Goal: Information Seeking & Learning: Learn about a topic

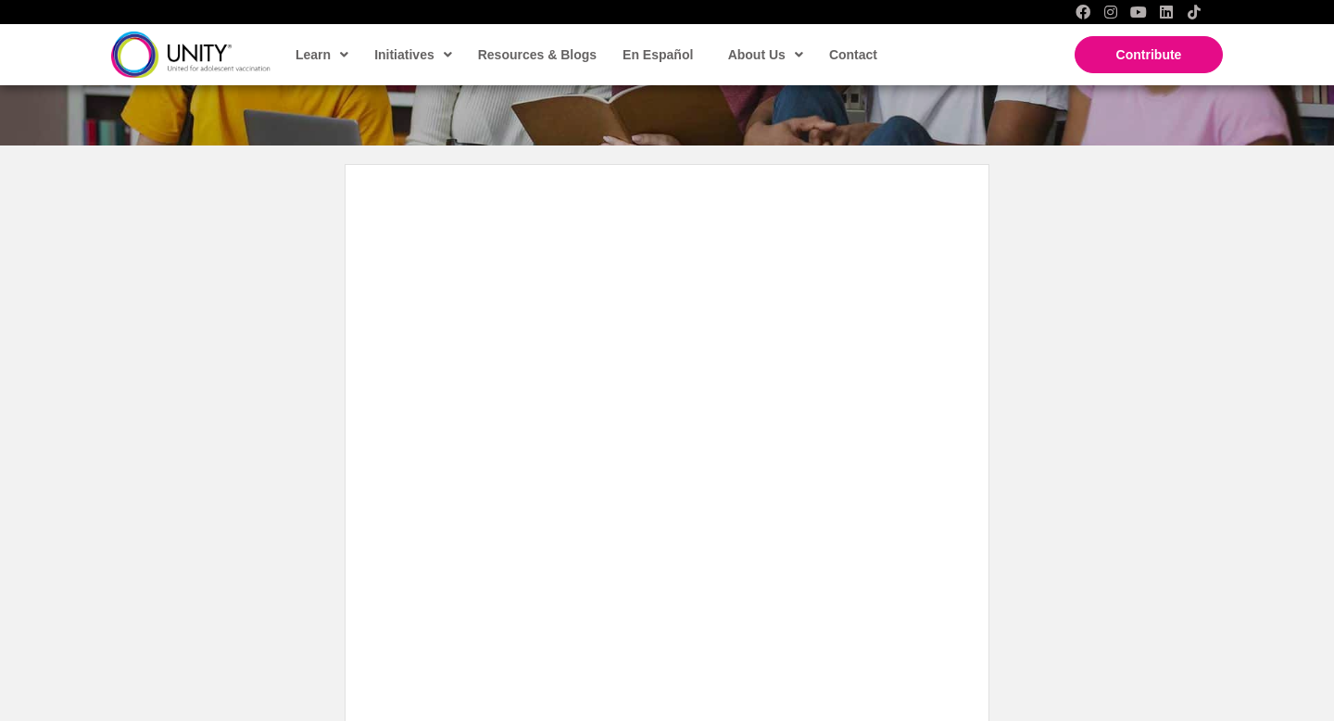
scroll to position [383, 0]
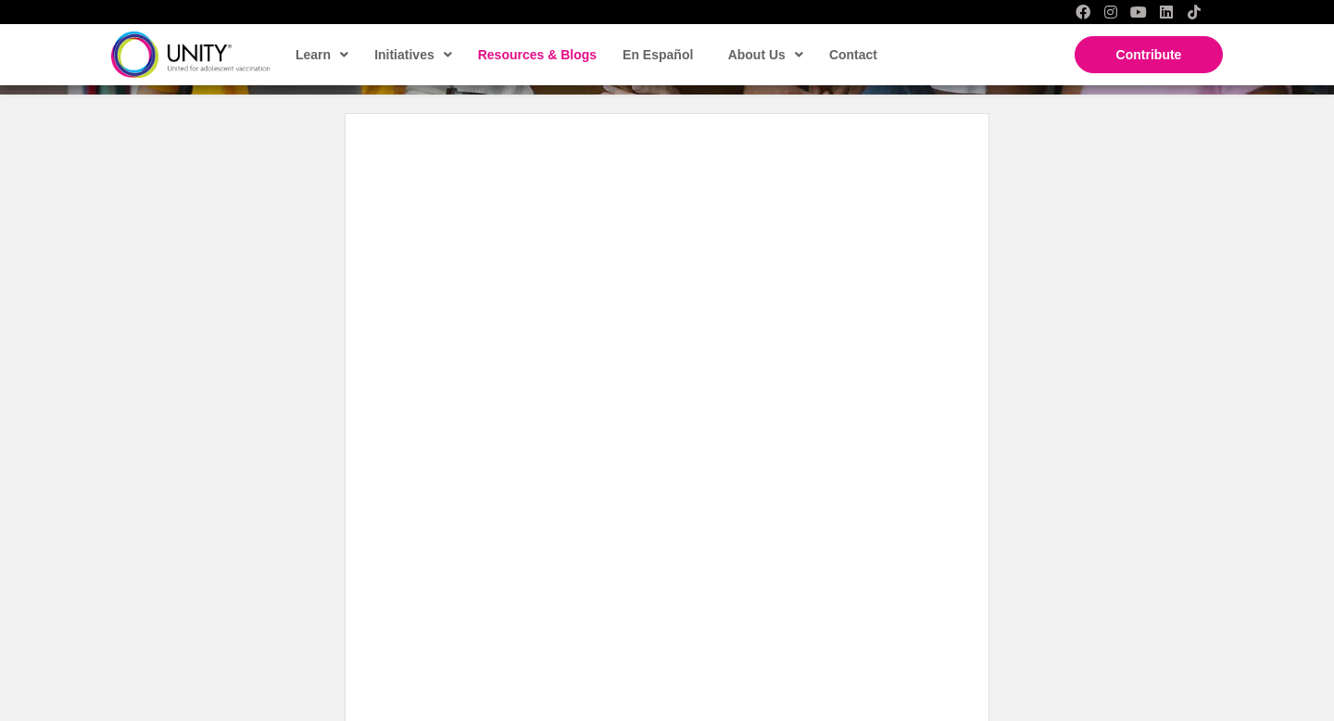
click at [556, 68] on link "Resources & Blogs" at bounding box center [536, 54] width 135 height 43
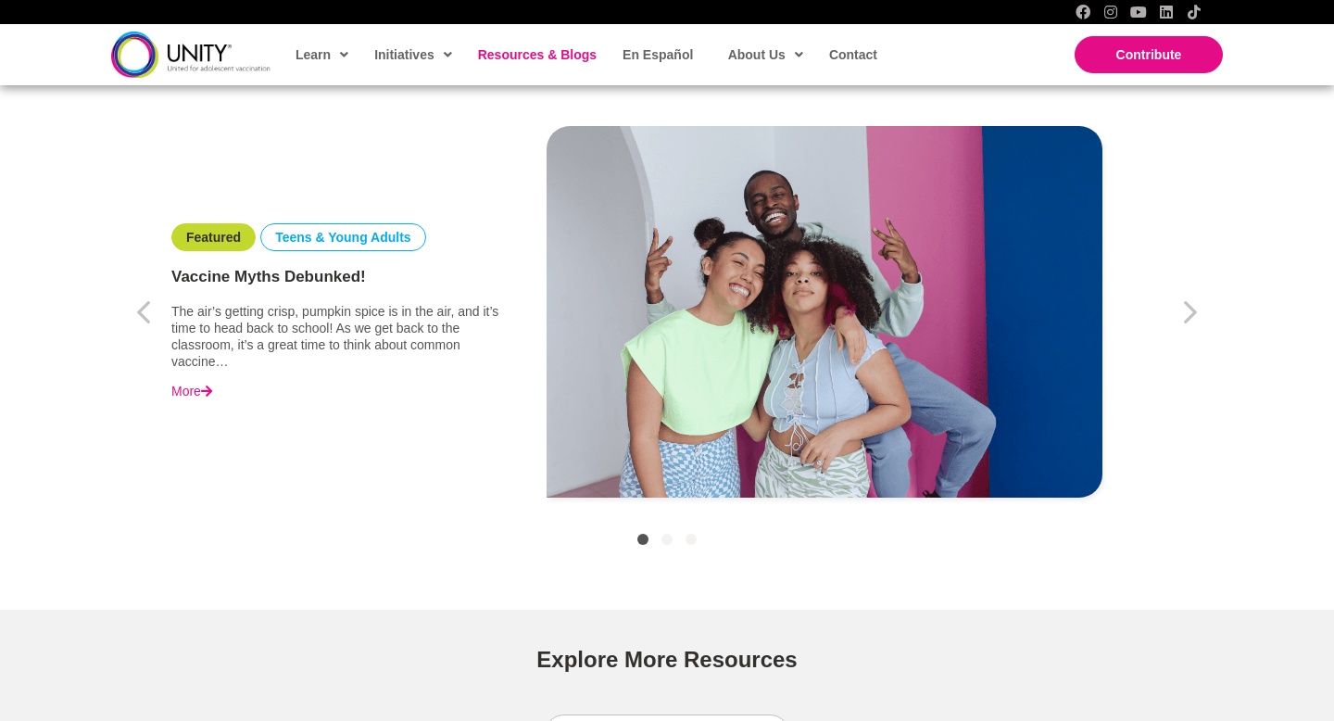
scroll to position [681, 0]
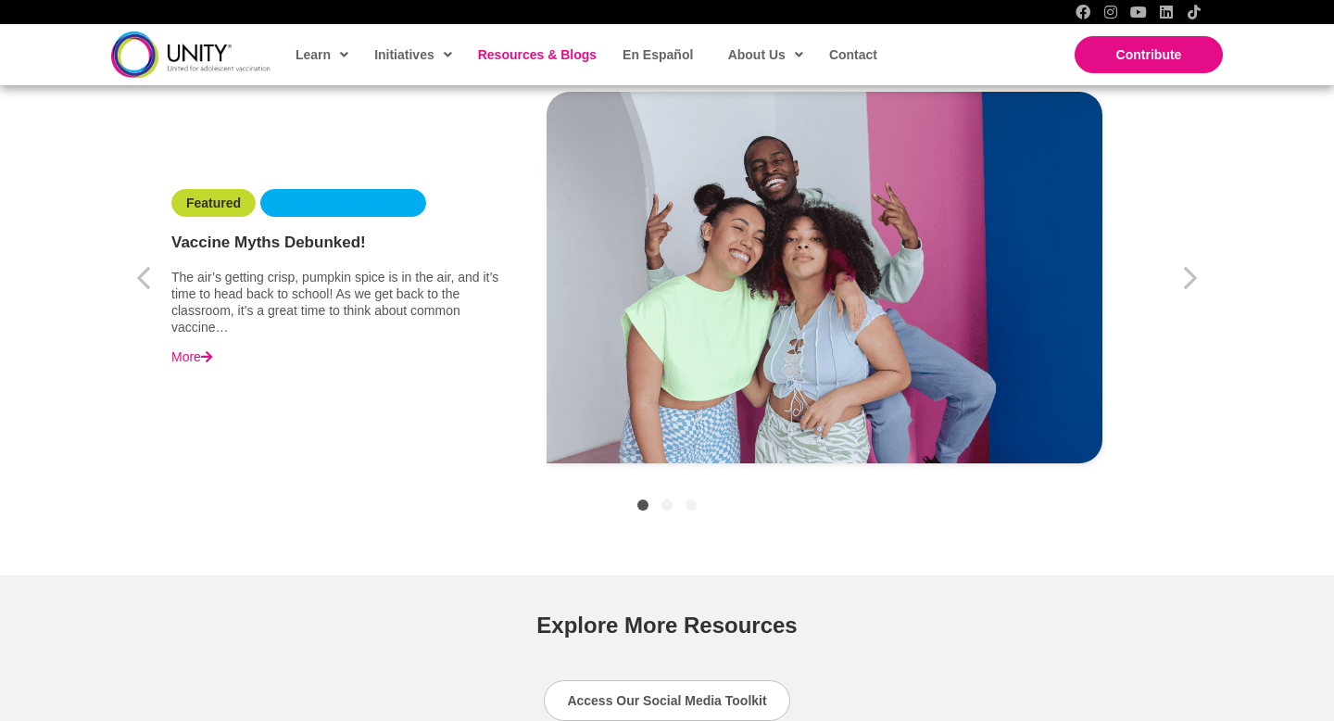
click at [376, 212] on li "Teens & Young Adults" at bounding box center [343, 203] width 166 height 28
click at [182, 360] on link "More" at bounding box center [191, 356] width 41 height 17
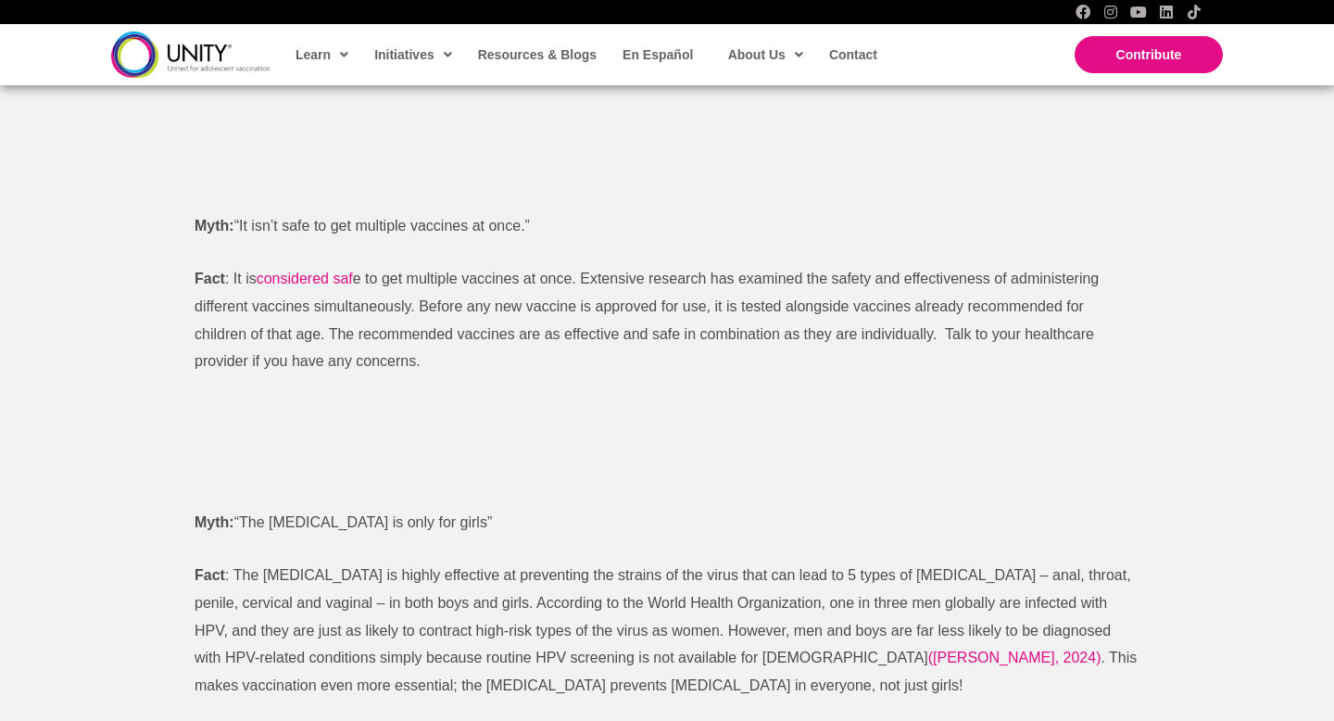
scroll to position [1716, 0]
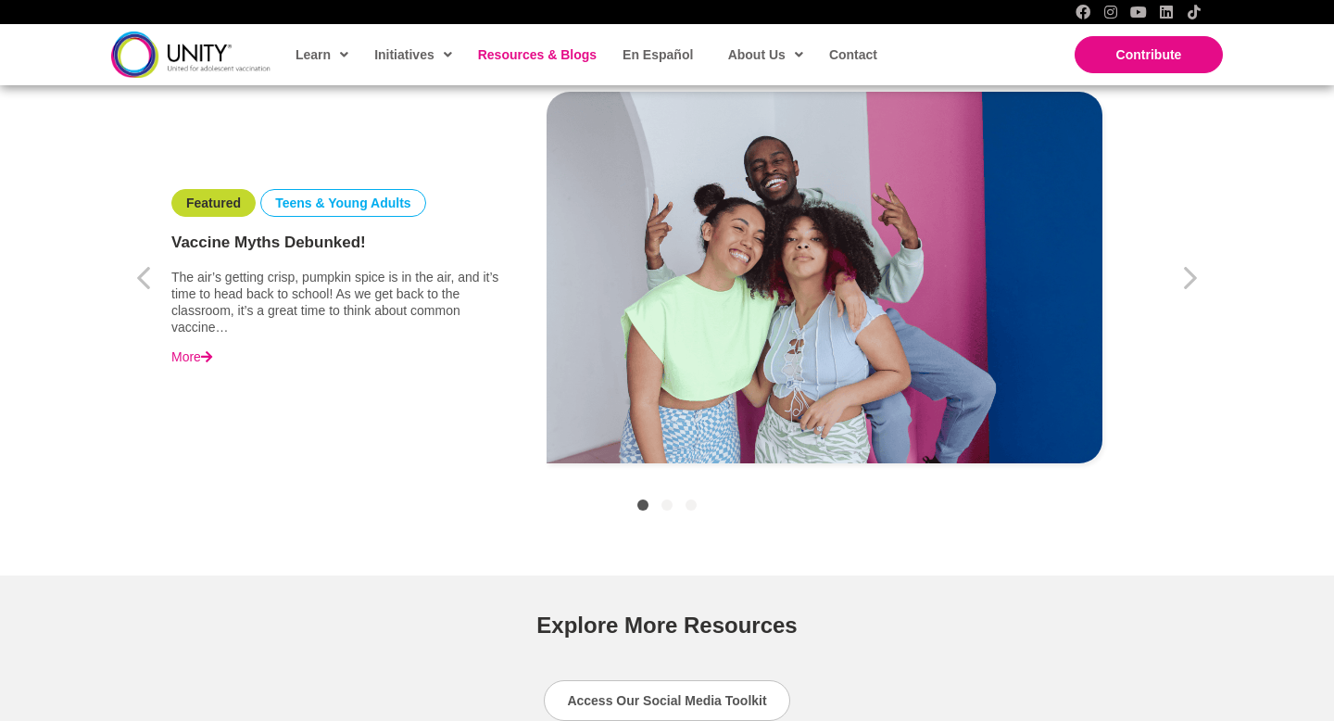
scroll to position [681, 0]
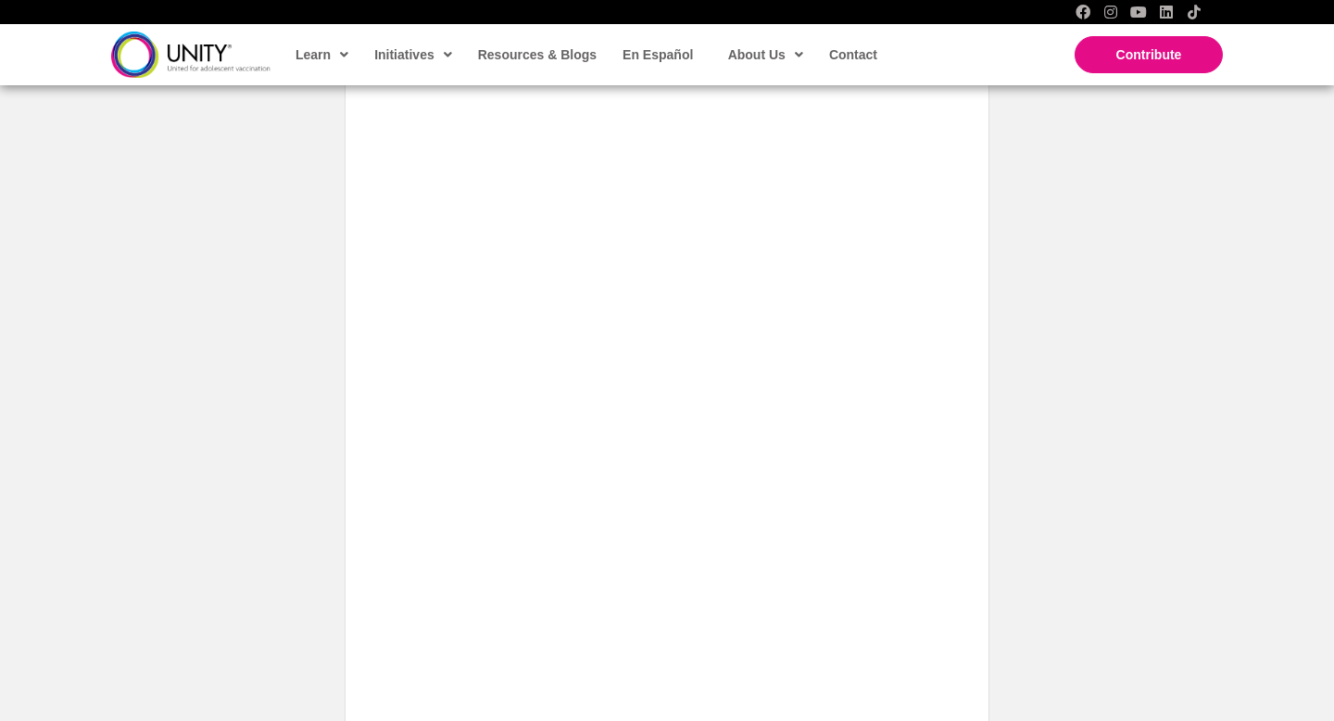
scroll to position [1304, 0]
